Goal: Transaction & Acquisition: Purchase product/service

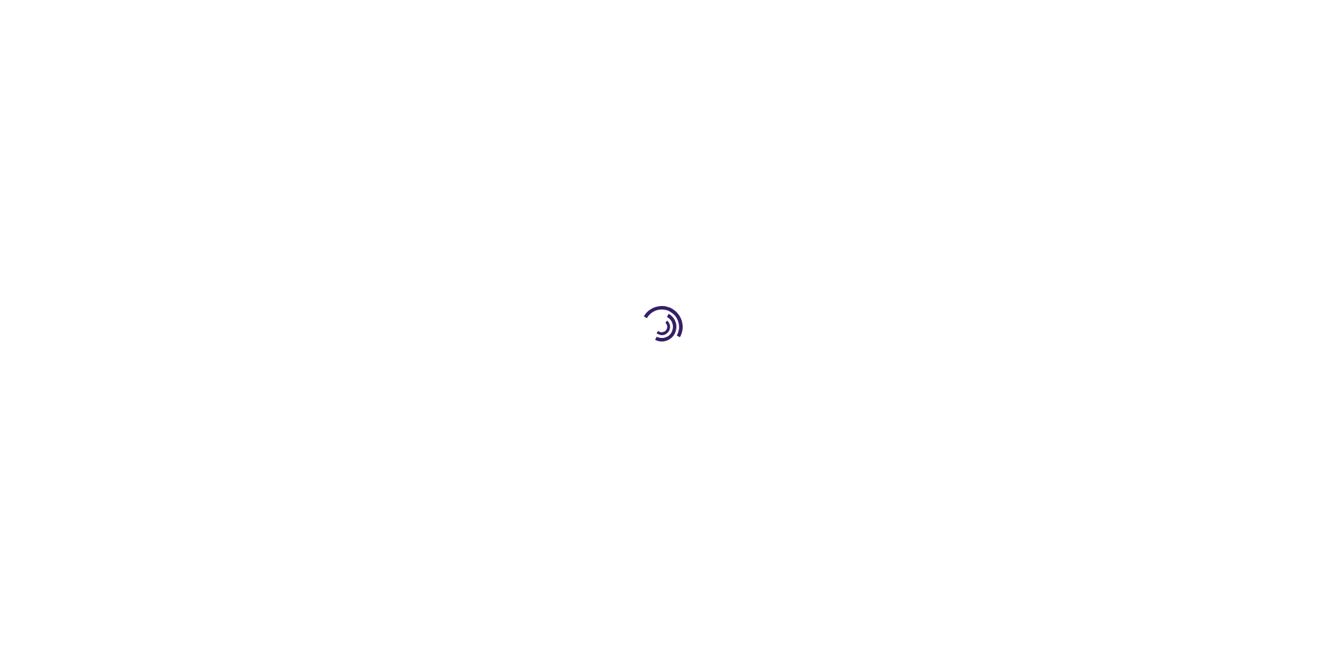
click at [874, 21] on link "Log In" at bounding box center [873, 20] width 27 height 11
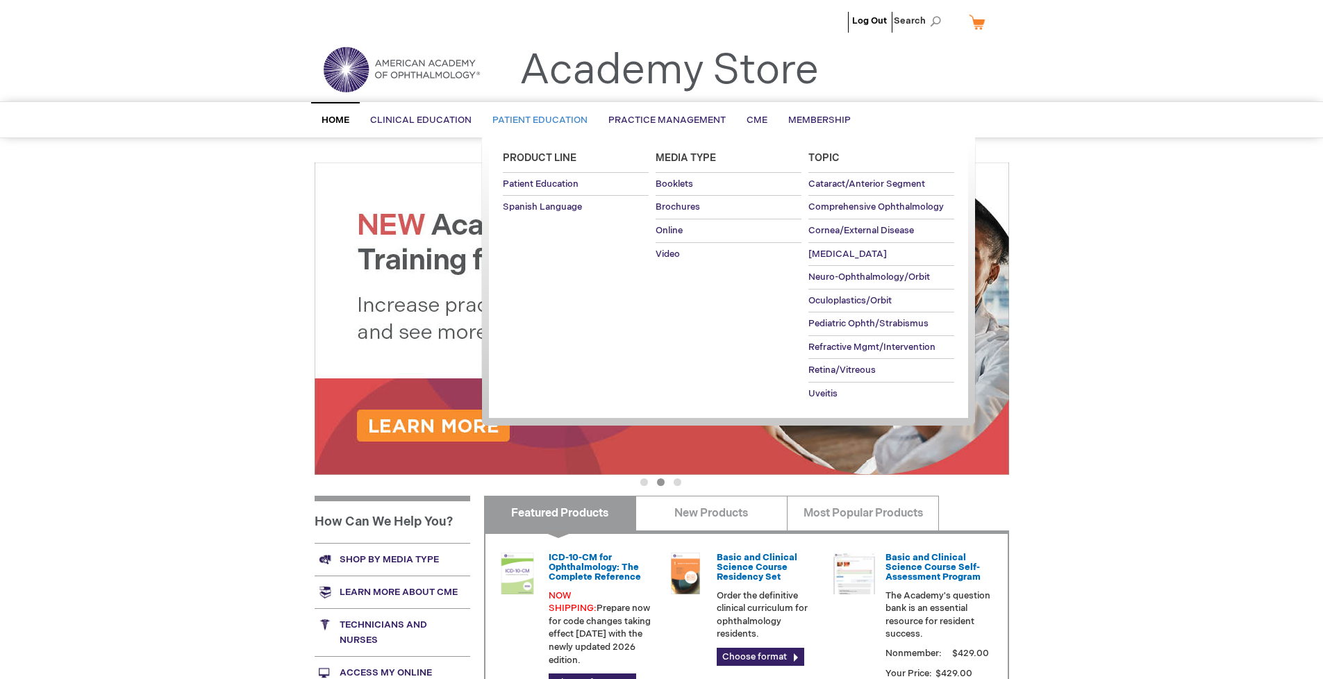
click at [536, 120] on span "Patient Education" at bounding box center [539, 120] width 95 height 11
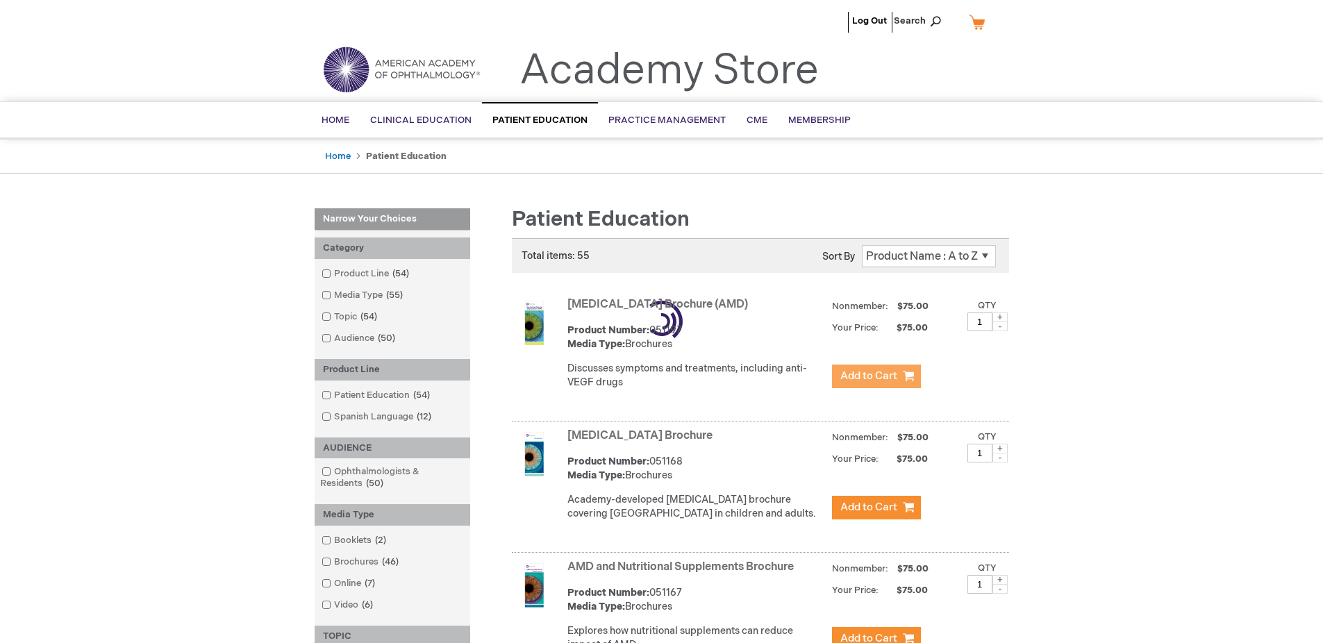
click at [876, 376] on span "Add to Cart" at bounding box center [868, 375] width 57 height 13
